Goal: Transaction & Acquisition: Purchase product/service

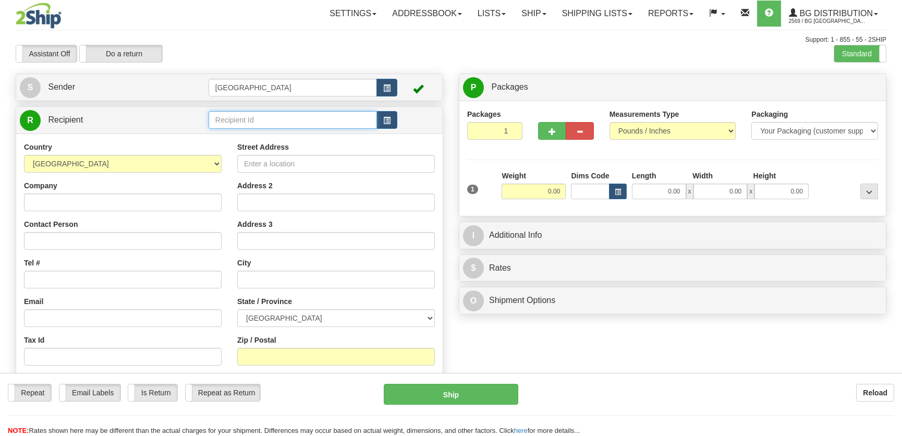
click at [250, 125] on input "text" at bounding box center [292, 120] width 168 height 18
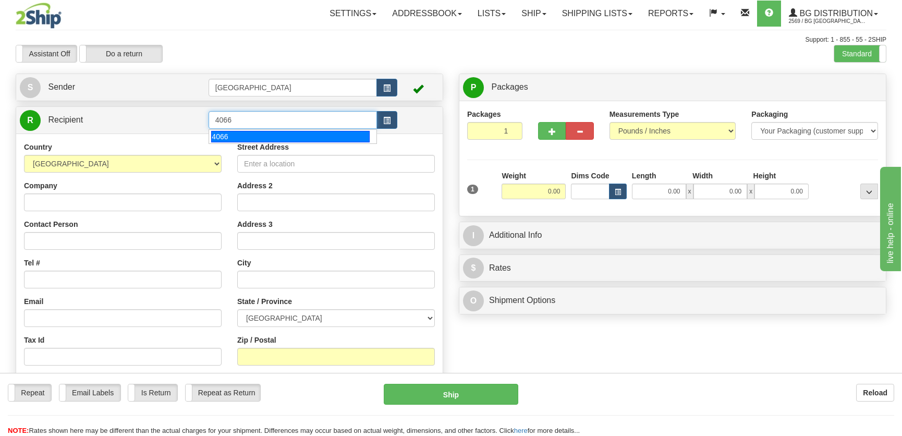
click at [277, 131] on div "4066" at bounding box center [290, 136] width 158 height 11
type input "4066"
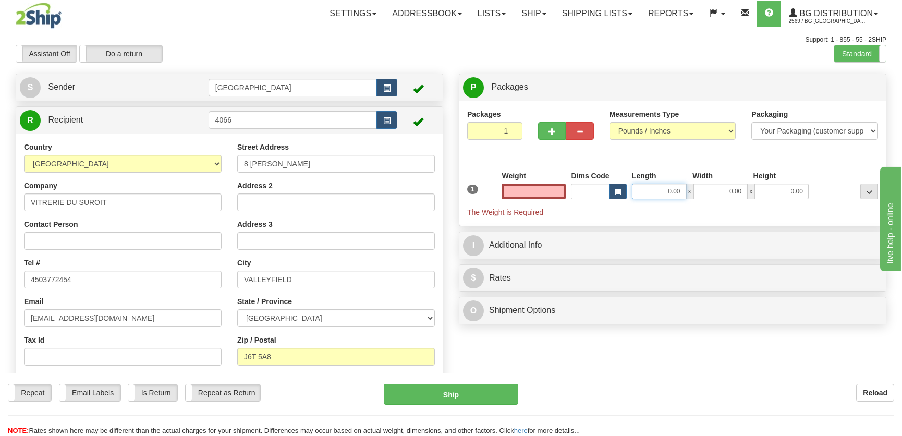
type input "0.00"
click at [648, 191] on input "0.00" at bounding box center [659, 191] width 54 height 16
type input "15.00"
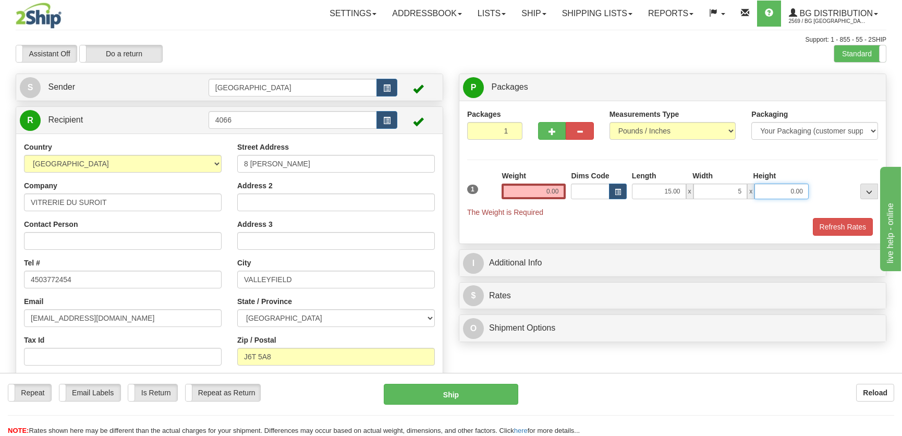
type input "5.00"
click at [546, 185] on input "0.00" at bounding box center [533, 191] width 64 height 16
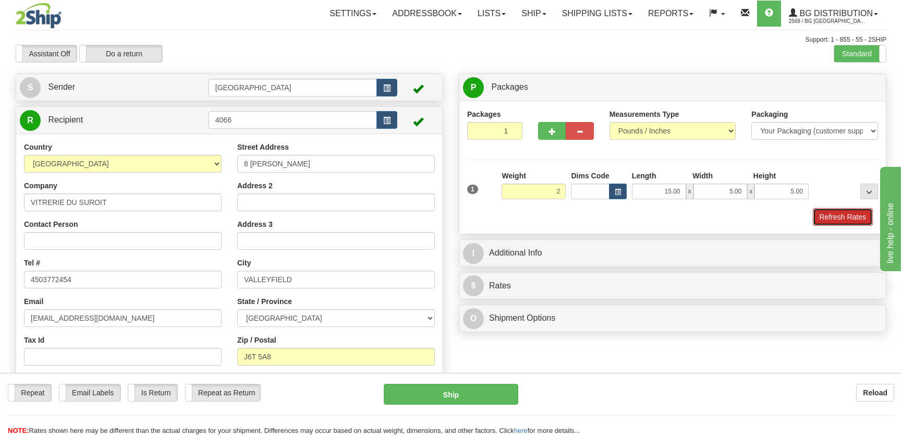
click at [822, 216] on button "Refresh Rates" at bounding box center [843, 217] width 60 height 18
type input "2.00"
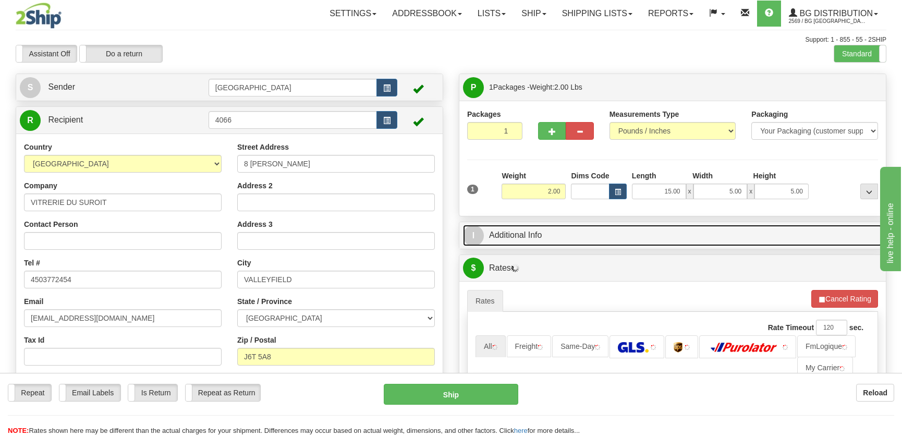
click at [776, 232] on link "I Additional Info" at bounding box center [672, 235] width 419 height 21
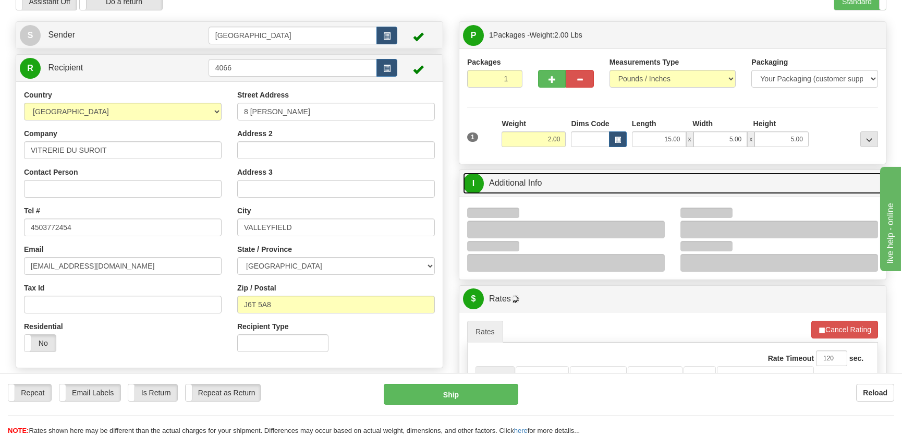
scroll to position [94, 0]
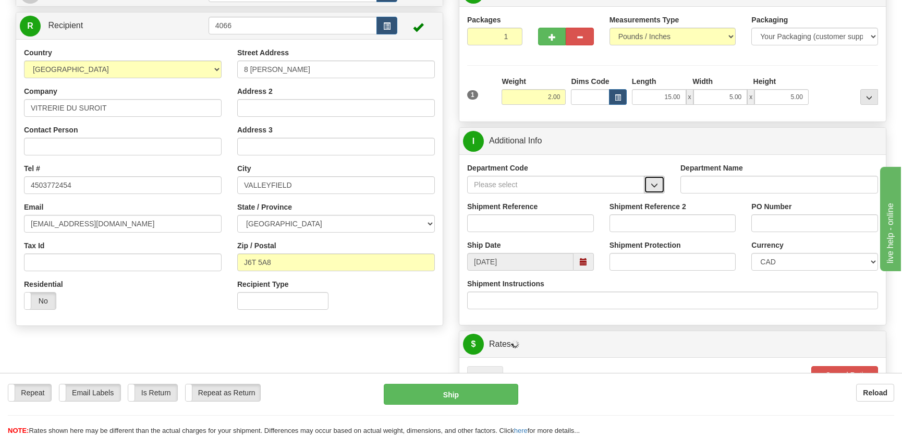
click at [658, 179] on button "button" at bounding box center [654, 185] width 21 height 18
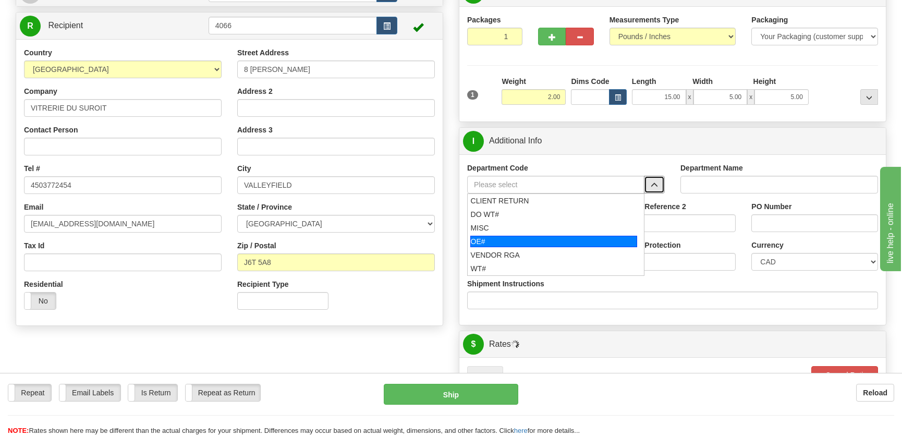
click at [533, 244] on div "OE#" at bounding box center [553, 241] width 167 height 11
type input "OE#"
type input "ORDERS"
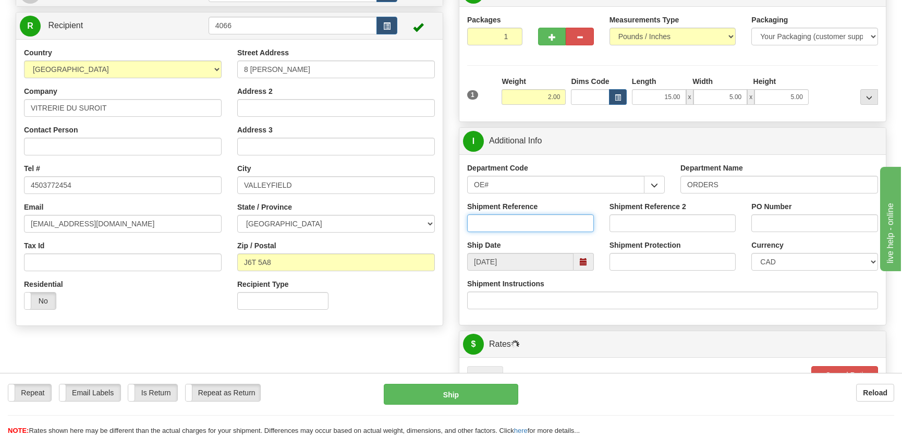
click at [542, 229] on input "Shipment Reference" at bounding box center [530, 223] width 127 height 18
type input "50320992-01"
click at [828, 222] on input "PO Number" at bounding box center [814, 223] width 127 height 18
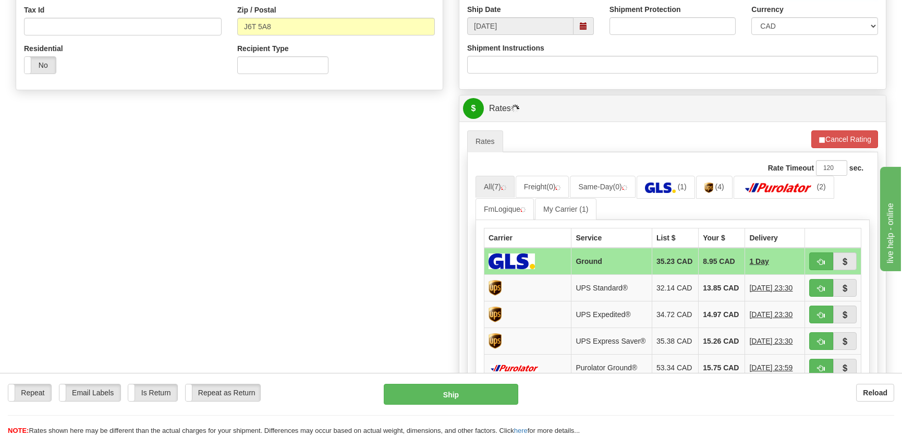
scroll to position [426, 0]
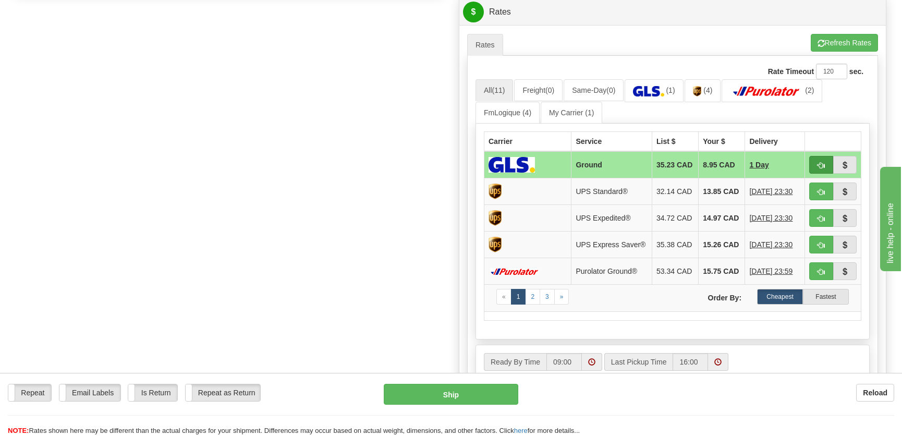
type input "."
click at [821, 156] on button "button" at bounding box center [821, 165] width 24 height 18
type input "1"
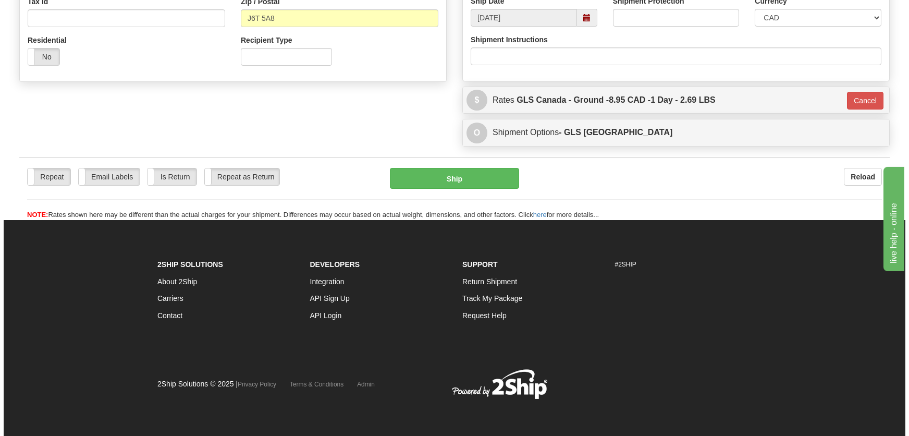
scroll to position [338, 0]
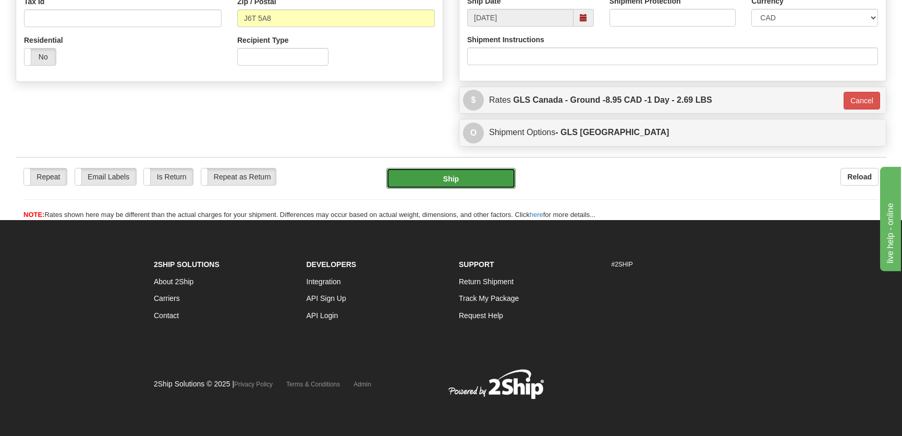
click at [463, 178] on button "Ship" at bounding box center [450, 178] width 129 height 21
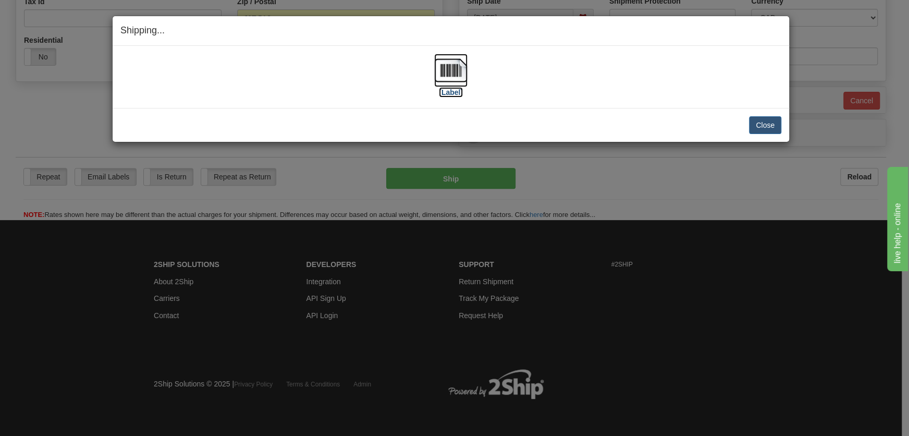
click at [449, 78] on img at bounding box center [450, 70] width 33 height 33
click at [770, 116] on button "Close" at bounding box center [765, 125] width 32 height 18
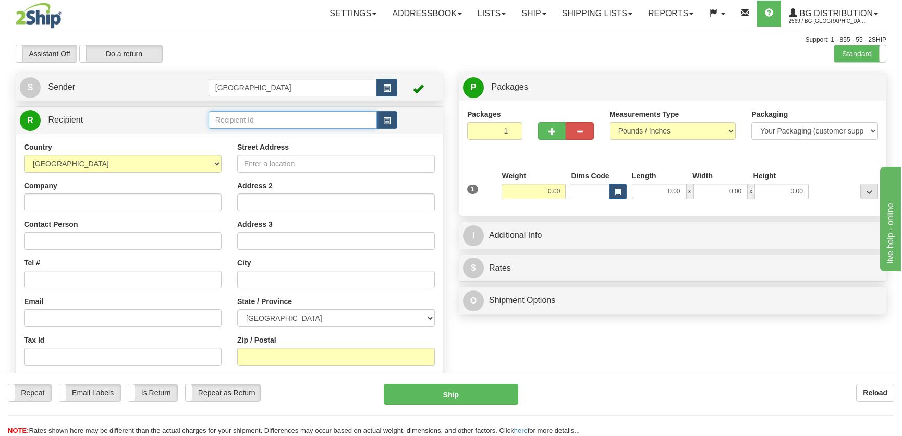
click at [292, 115] on input "text" at bounding box center [292, 120] width 168 height 18
click at [292, 131] on div "1025" at bounding box center [290, 136] width 157 height 10
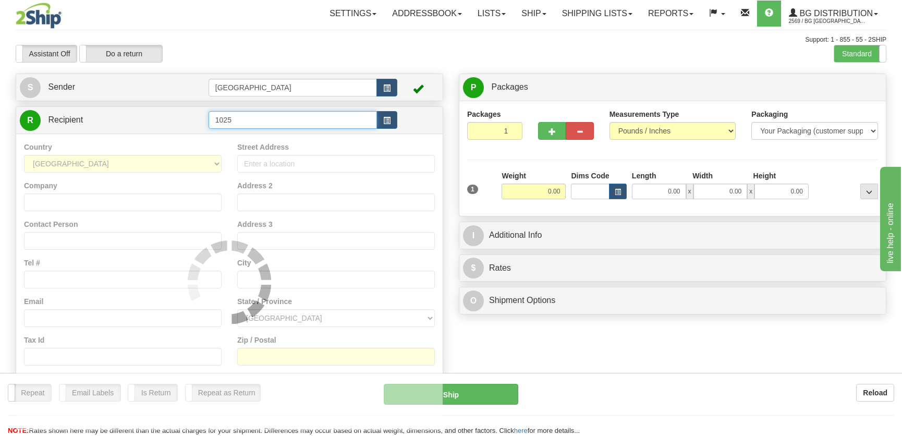
type input "1025"
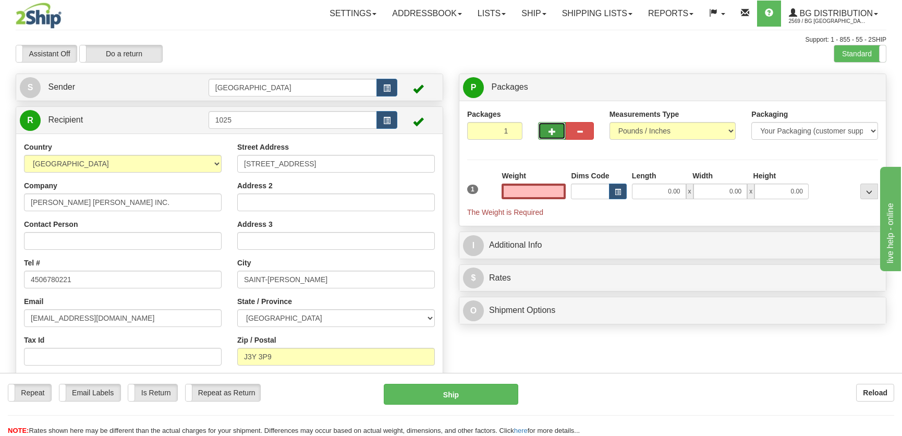
type input "0.00"
click at [553, 130] on span "button" at bounding box center [551, 131] width 7 height 7
radio input "true"
type input "2"
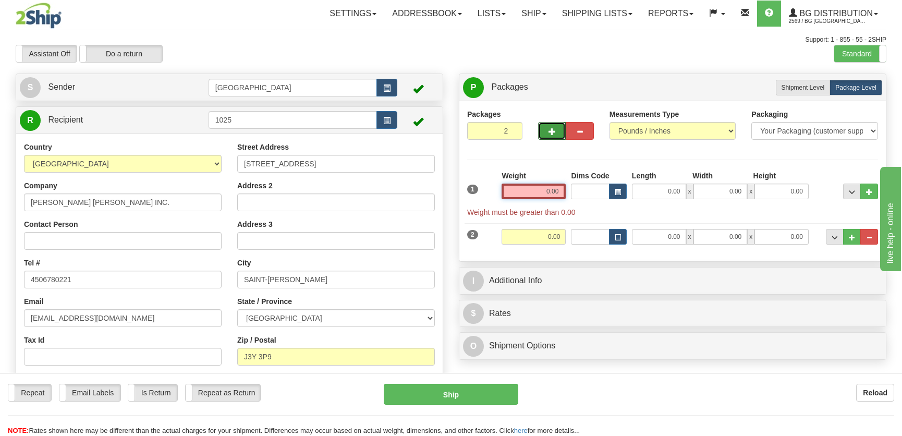
click at [531, 197] on input "0.00" at bounding box center [533, 191] width 64 height 16
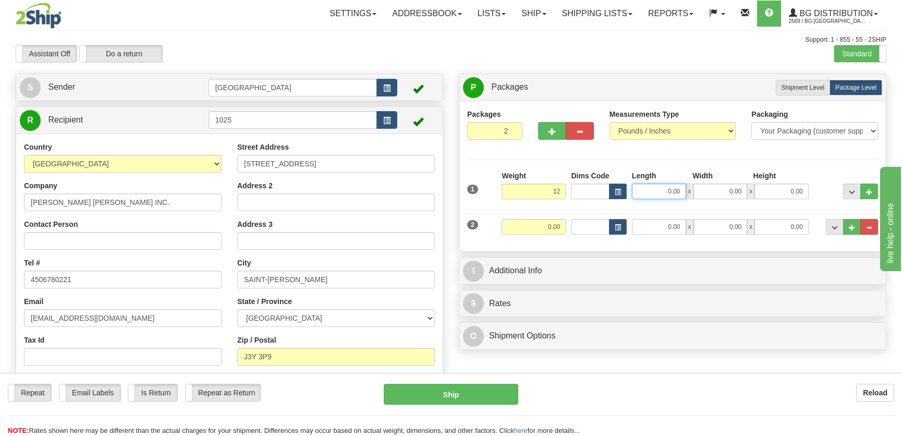
type input "12.00"
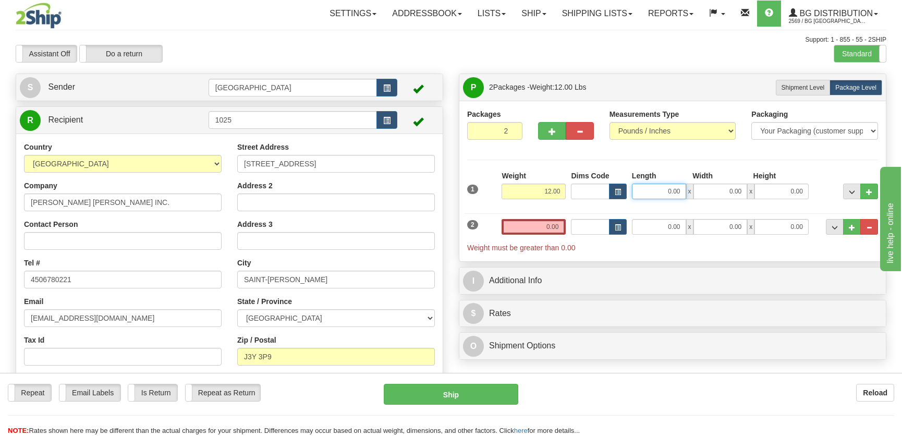
click at [668, 191] on input "0.00" at bounding box center [659, 191] width 54 height 16
type input "49.00"
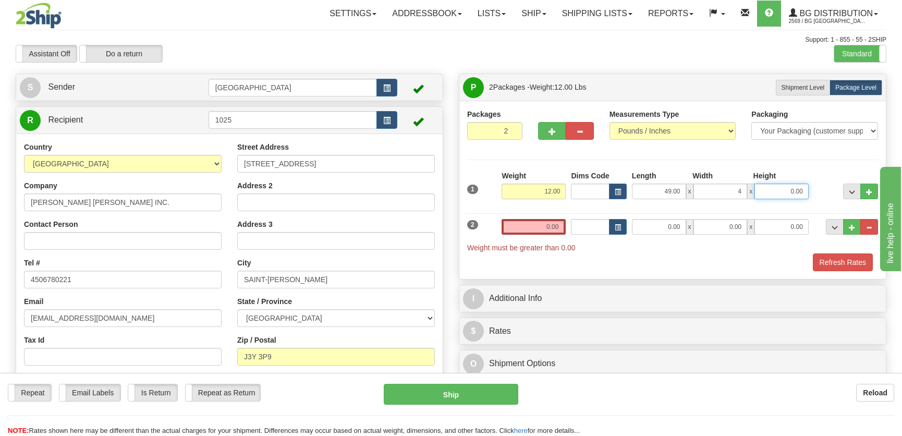
type input "4.00"
type input "2.00"
click at [660, 231] on input "0.00" at bounding box center [659, 227] width 54 height 16
type input "13.00"
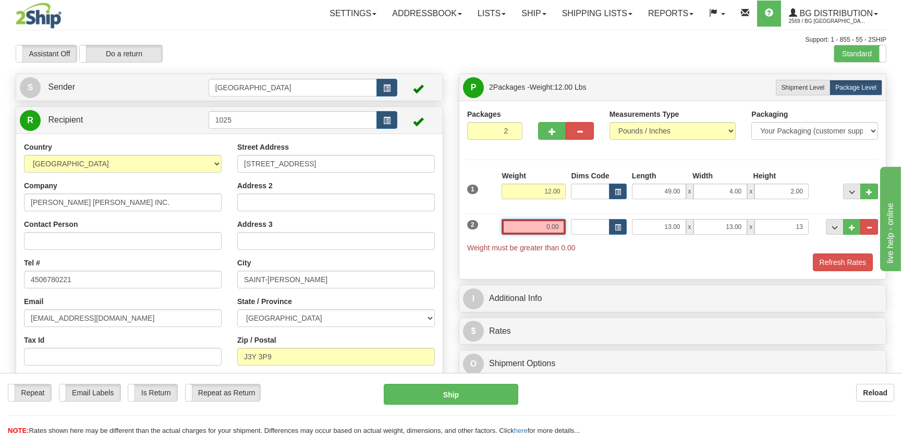
type input "13.00"
click at [533, 232] on input "0.00" at bounding box center [533, 227] width 64 height 16
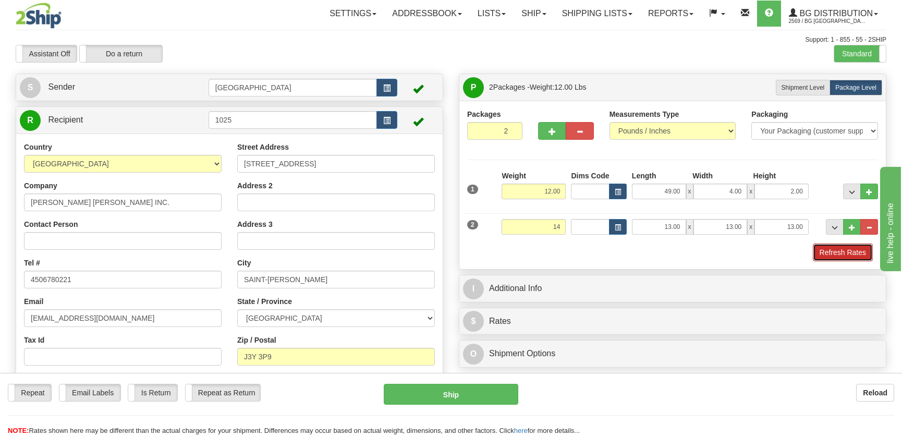
type input "14.00"
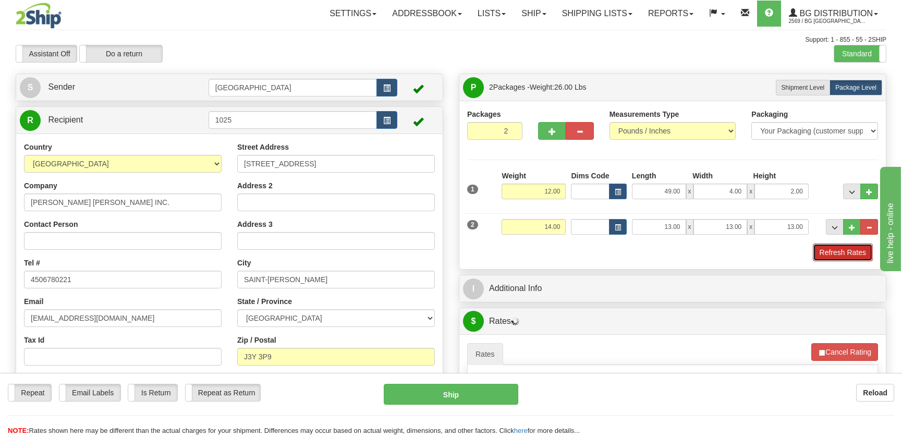
click at [822, 251] on button "Refresh Rates" at bounding box center [843, 252] width 60 height 18
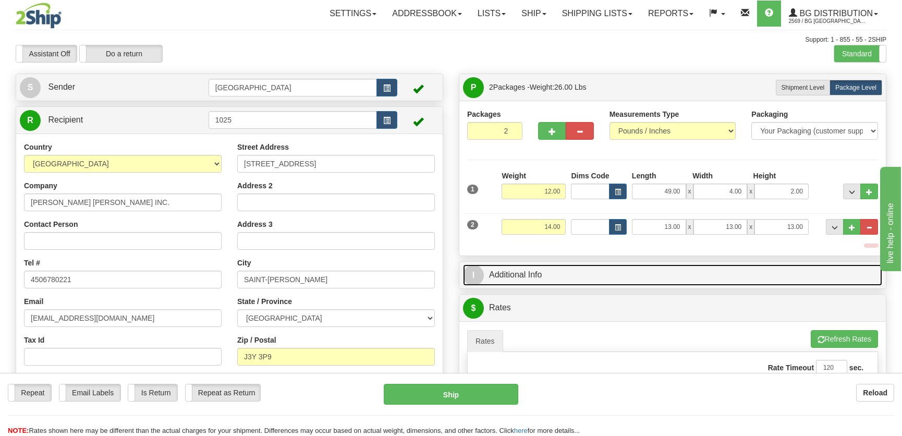
click at [776, 274] on link "I Additional Info" at bounding box center [672, 274] width 419 height 21
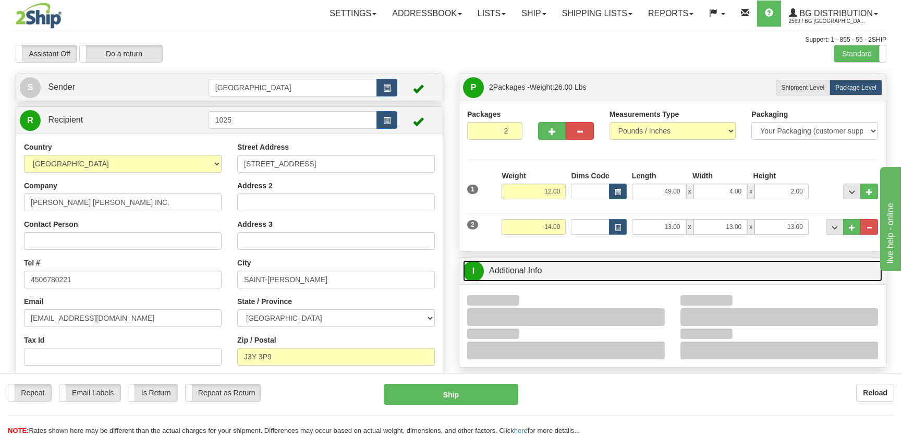
scroll to position [142, 0]
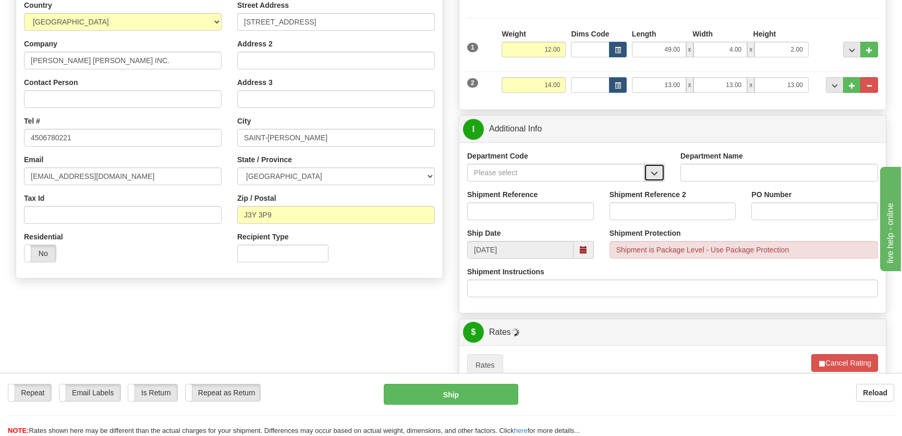
click at [654, 174] on span "button" at bounding box center [653, 173] width 7 height 7
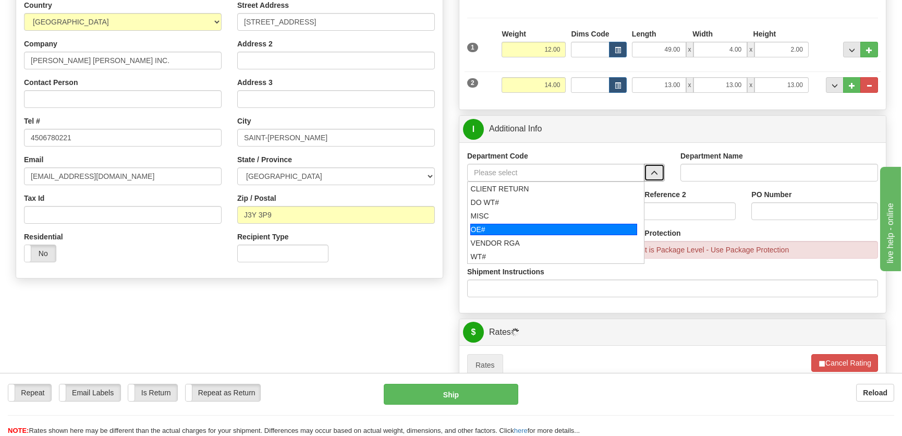
click at [525, 224] on div "OE#" at bounding box center [553, 229] width 167 height 11
type input "OE#"
type input "ORDERS"
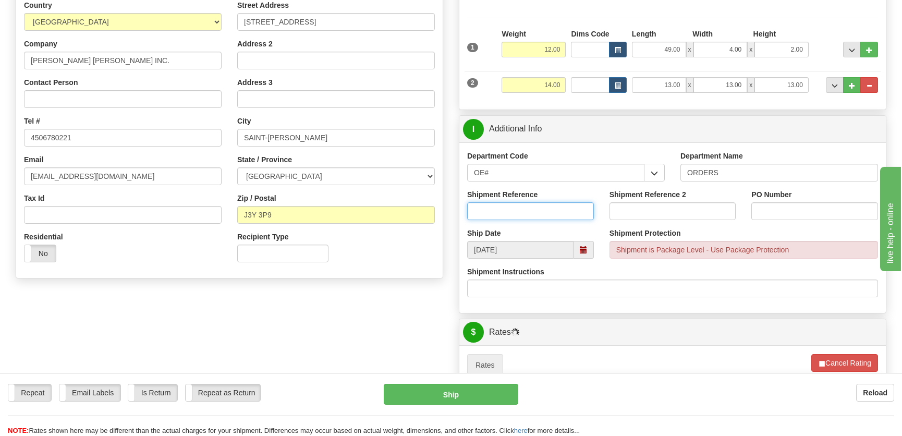
click at [526, 210] on input "Shipment Reference" at bounding box center [530, 211] width 127 height 18
type input "50323504-00"
click at [772, 206] on input "PO Number" at bounding box center [814, 211] width 127 height 18
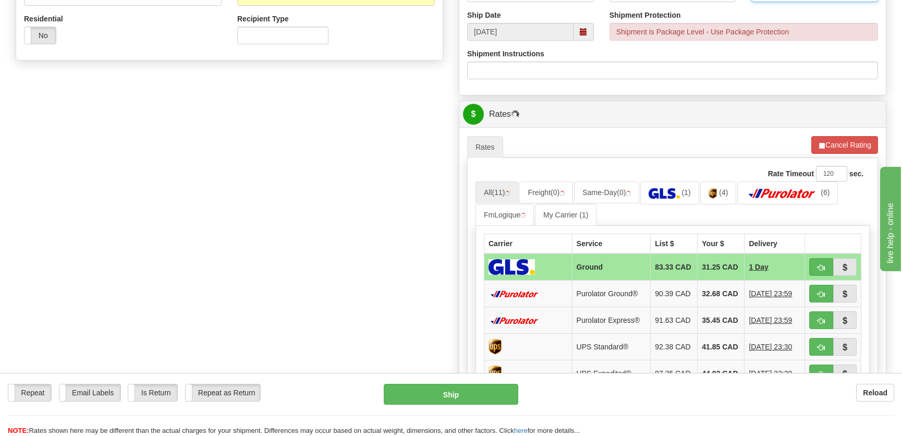
scroll to position [426, 0]
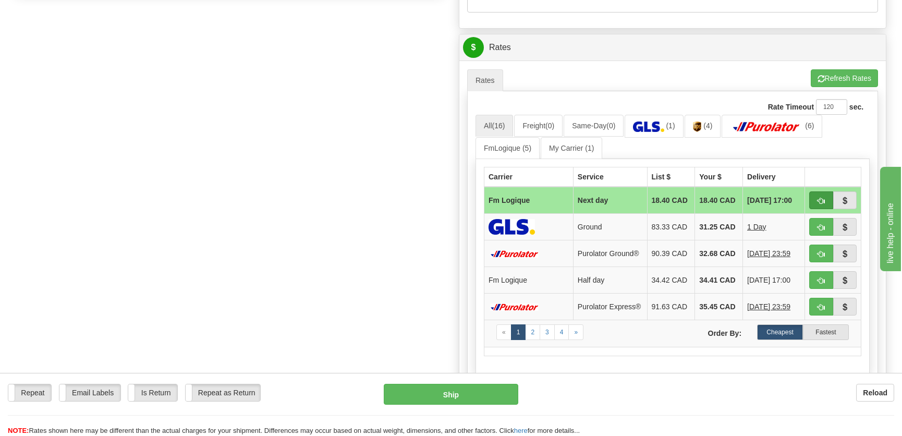
type input "."
click at [816, 199] on button "button" at bounding box center [821, 200] width 24 height 18
type input "jour"
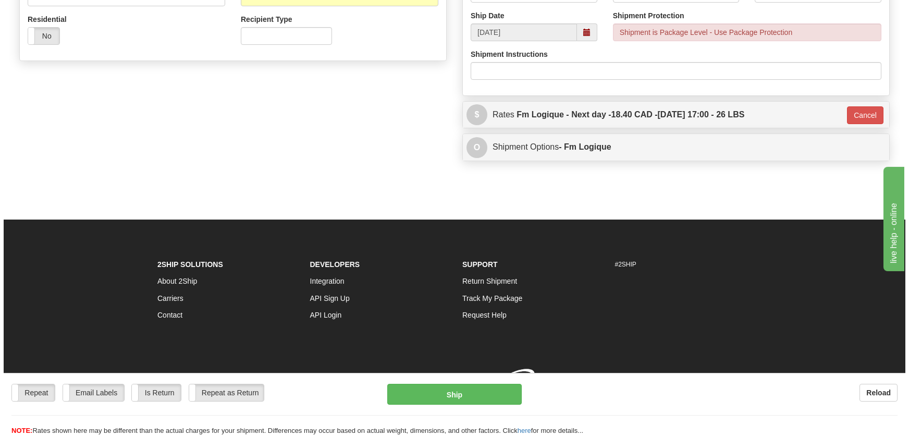
scroll to position [374, 0]
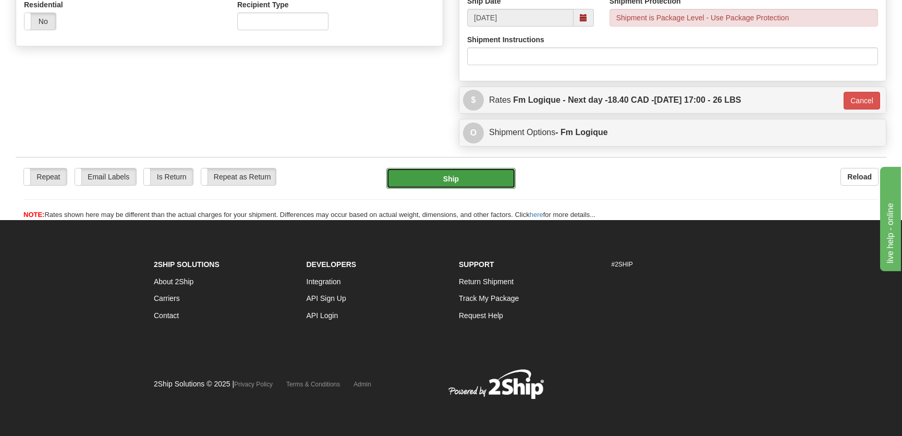
click at [484, 181] on button "Ship" at bounding box center [450, 178] width 129 height 21
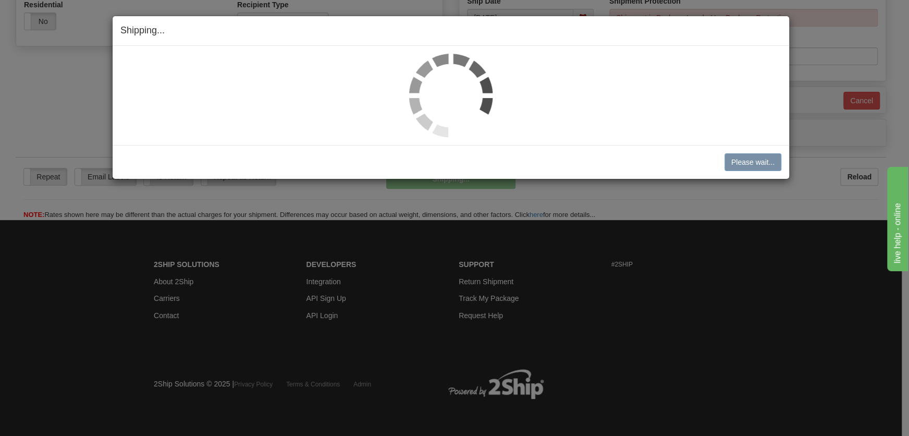
click at [447, 89] on img at bounding box center [450, 95] width 83 height 83
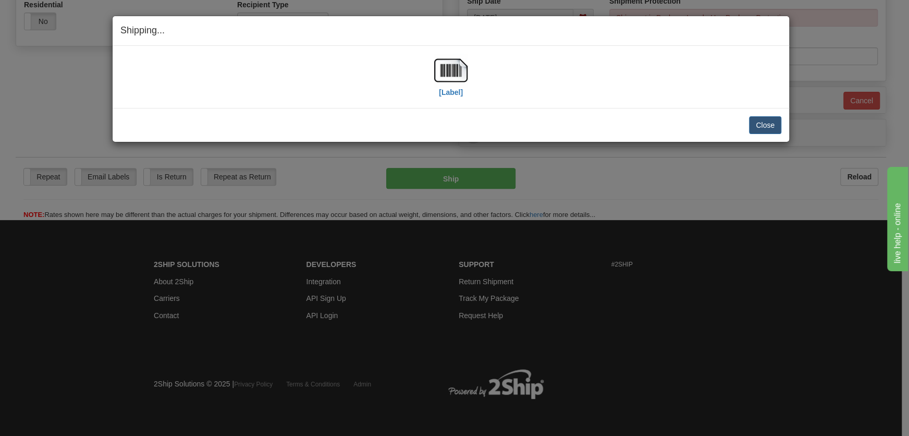
click at [470, 77] on div "[Label]" at bounding box center [450, 77] width 661 height 46
click at [451, 79] on img at bounding box center [450, 70] width 33 height 33
click at [766, 127] on button "Close" at bounding box center [765, 125] width 32 height 18
